Goal: Task Accomplishment & Management: Manage account settings

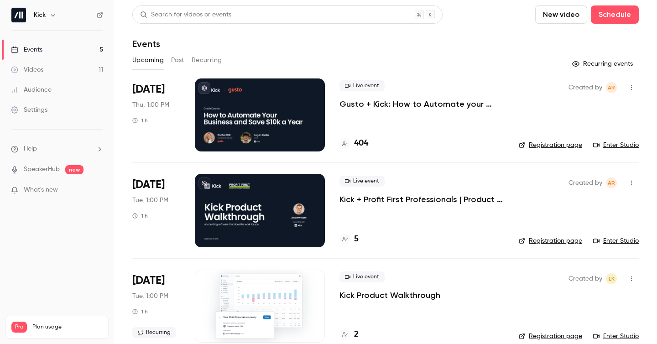
click at [400, 202] on p "Kick + Profit First Professionals | Product Walkthrough" at bounding box center [421, 199] width 165 height 11
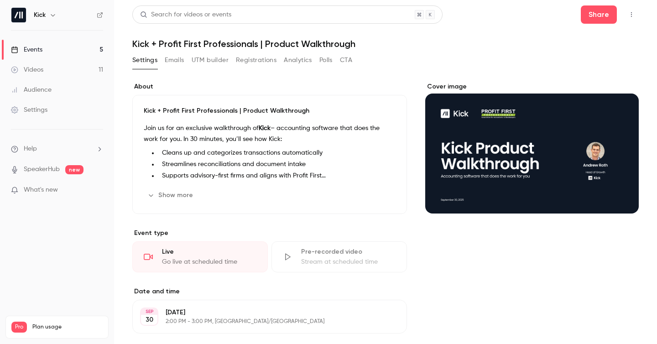
click at [255, 64] on button "Registrations" at bounding box center [256, 60] width 41 height 15
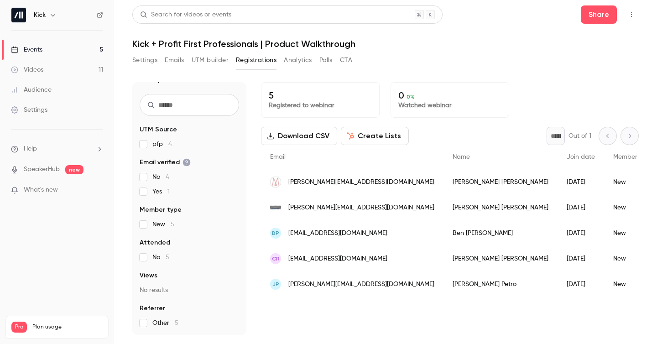
click at [181, 61] on button "Emails" at bounding box center [174, 60] width 19 height 15
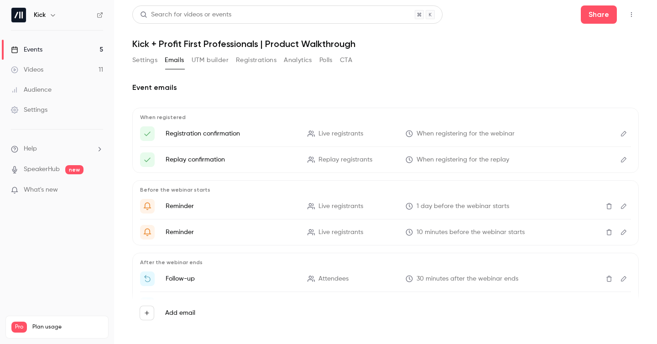
click at [213, 61] on button "UTM builder" at bounding box center [210, 60] width 37 height 15
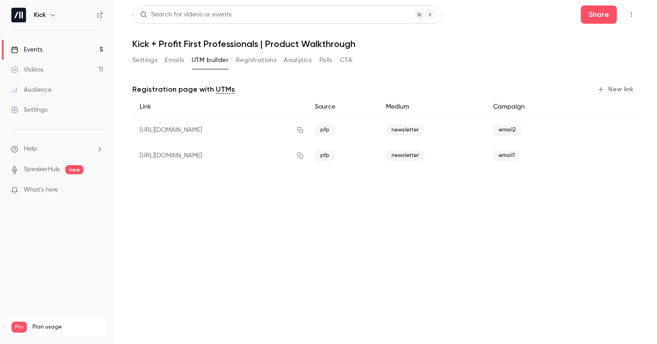
click at [254, 59] on button "Registrations" at bounding box center [256, 60] width 41 height 15
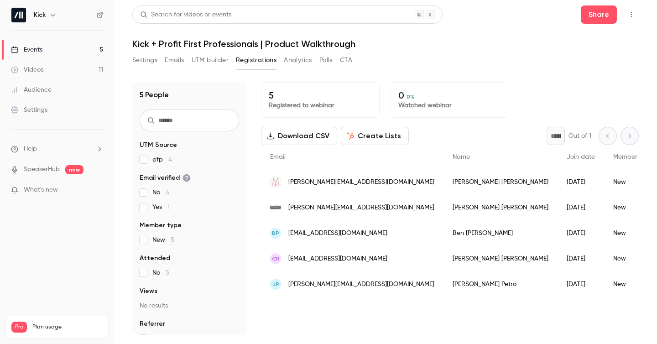
click at [39, 46] on div "Events" at bounding box center [26, 49] width 31 height 9
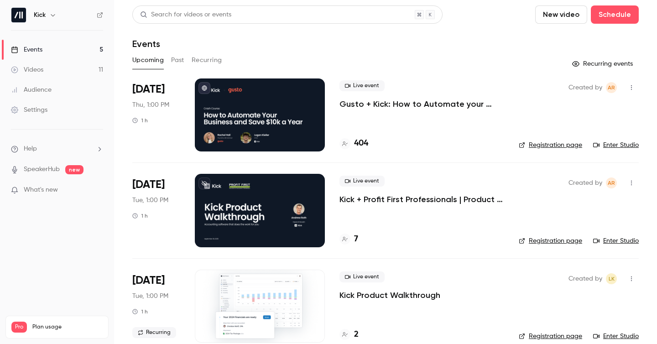
click at [406, 217] on div "Live event Kick + Profit First Professionals | Product Walkthrough 7" at bounding box center [421, 210] width 165 height 73
click at [364, 202] on p "Kick + Profit First Professionals | Product Walkthrough" at bounding box center [421, 199] width 165 height 11
click at [270, 217] on div at bounding box center [260, 210] width 130 height 73
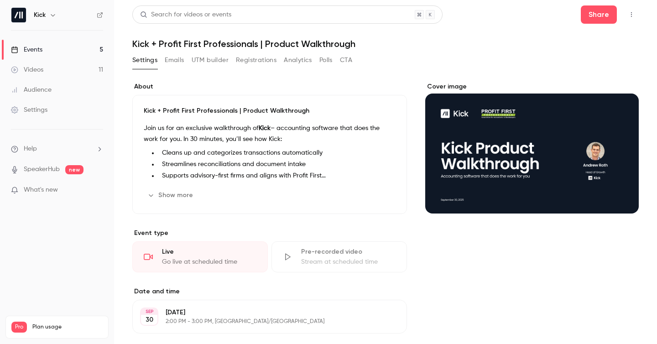
click at [444, 145] on div "Cover image" at bounding box center [531, 147] width 213 height 131
click at [0, 0] on input "Cover image" at bounding box center [0, 0] width 0 height 0
click at [248, 64] on button "Registrations" at bounding box center [256, 60] width 41 height 15
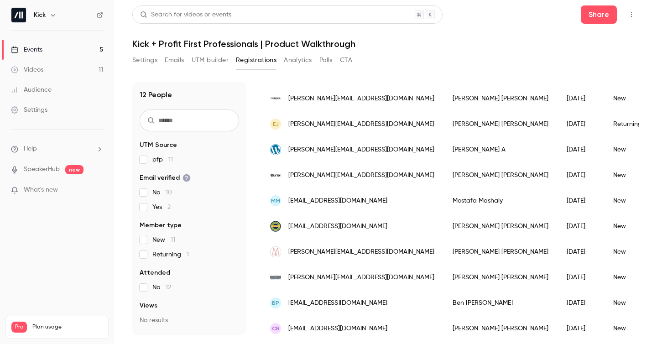
scroll to position [141, 0]
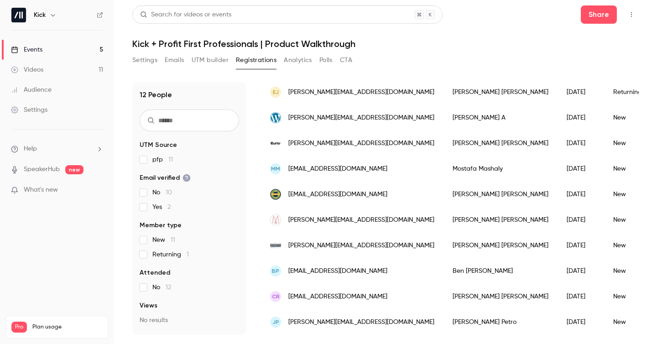
click at [72, 47] on link "Events 5" at bounding box center [57, 50] width 114 height 20
